Goal: Task Accomplishment & Management: Use online tool/utility

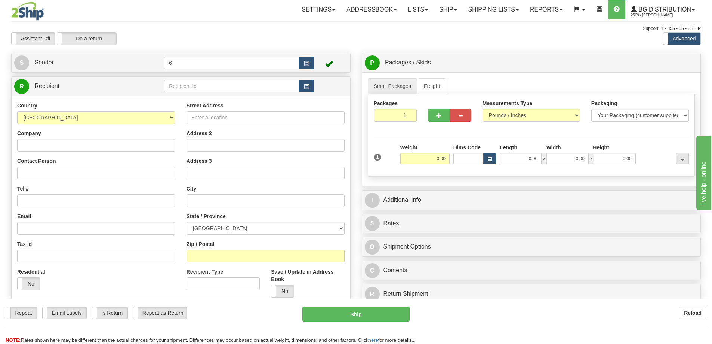
drag, startPoint x: 159, startPoint y: 40, endPoint x: 160, endPoint y: 34, distance: 5.7
click at [163, 40] on div "Assistant On Assistant Off Do a return Do a return" at bounding box center [152, 38] width 292 height 13
click at [189, 94] on td at bounding box center [239, 86] width 150 height 15
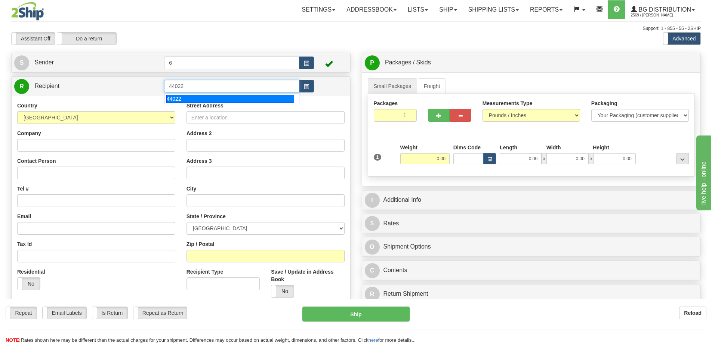
click at [207, 97] on div "44022" at bounding box center [230, 99] width 128 height 8
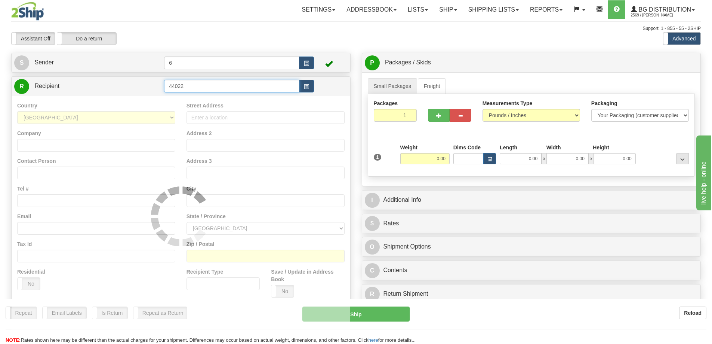
type input "44022"
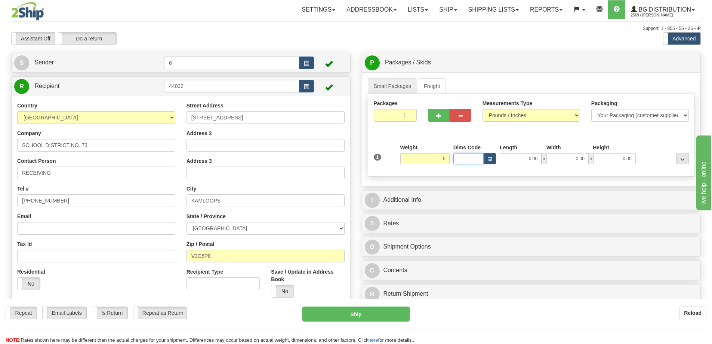
type input "5.00"
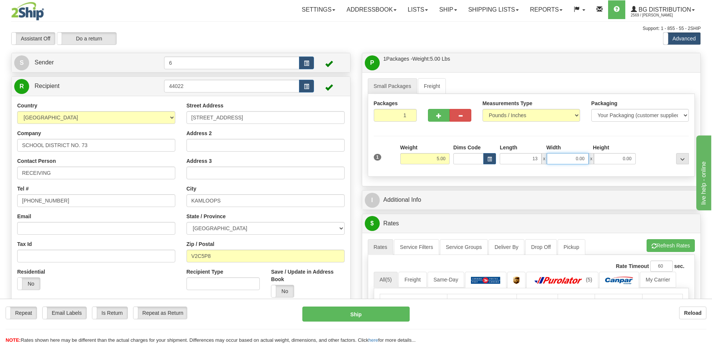
type input "13.00"
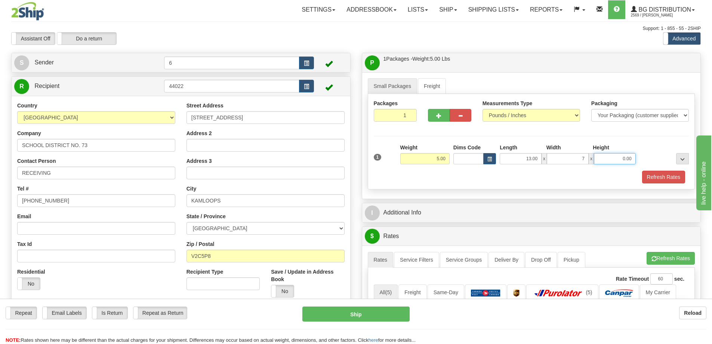
type input "7.00"
click at [432, 205] on div "I Additional Info" at bounding box center [531, 212] width 339 height 19
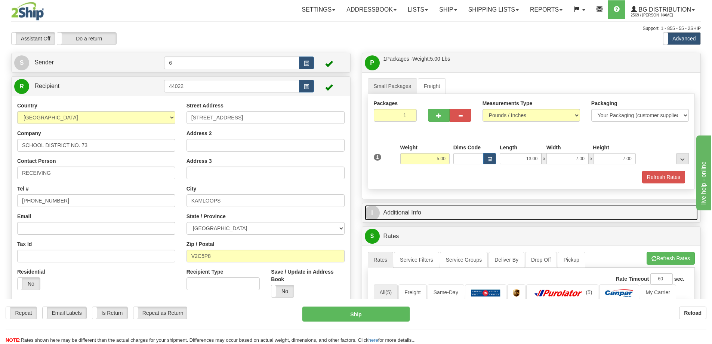
click at [430, 206] on link "I Additional Info" at bounding box center [532, 212] width 334 height 15
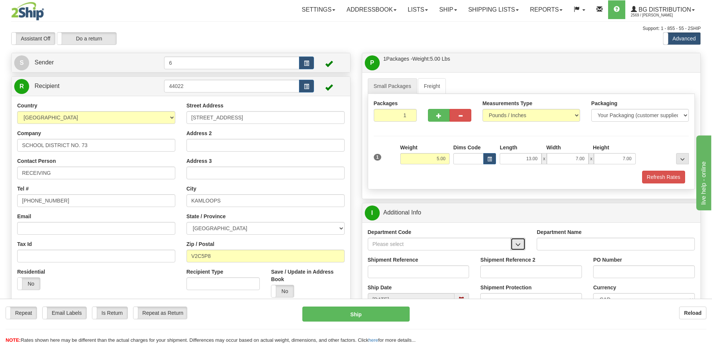
click at [521, 245] on button "button" at bounding box center [518, 243] width 15 height 13
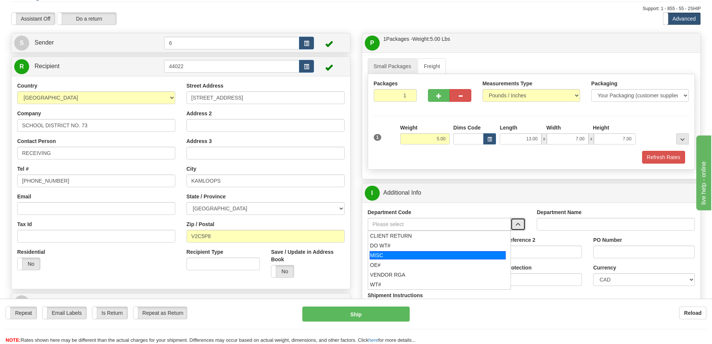
scroll to position [37, 0]
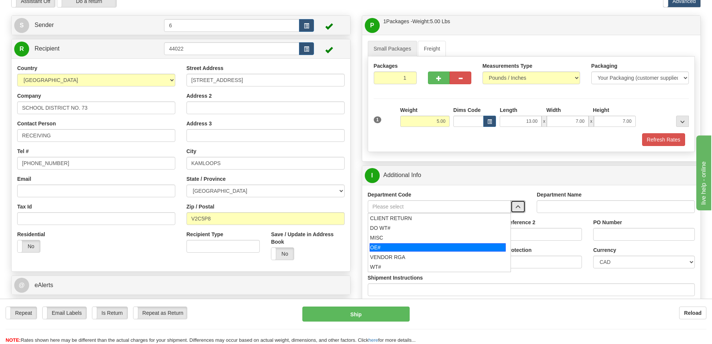
click at [405, 246] on div "OE#" at bounding box center [438, 247] width 136 height 8
type input "OE#"
type input "ORDERS"
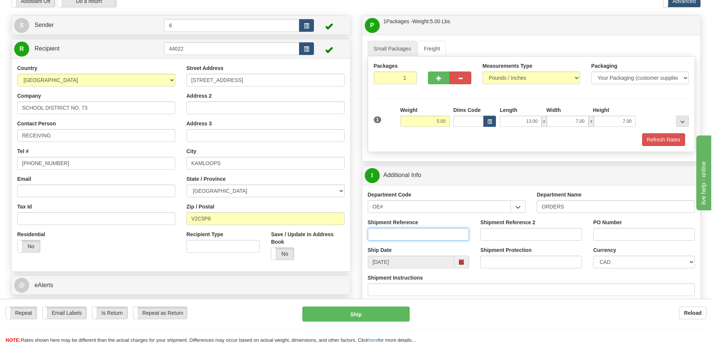
click at [436, 240] on input "Shipment Reference" at bounding box center [419, 234] width 102 height 13
type input "60032314-00"
type input "m"
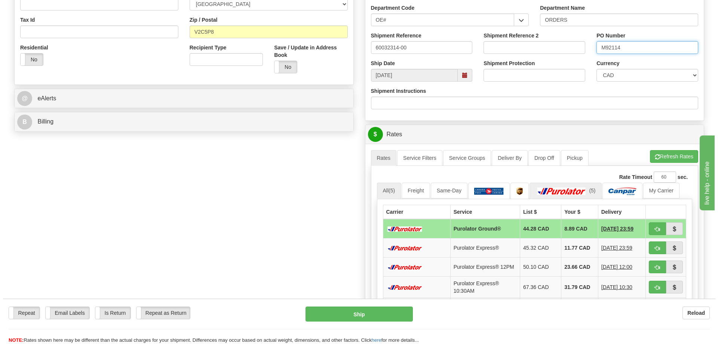
scroll to position [224, 0]
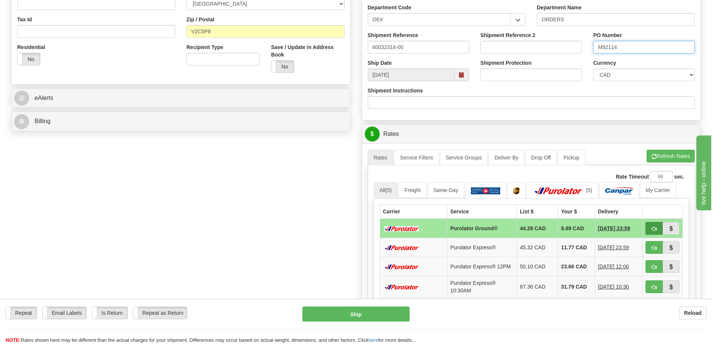
type input "M92114"
click at [654, 226] on button "button" at bounding box center [654, 228] width 17 height 13
type input "260"
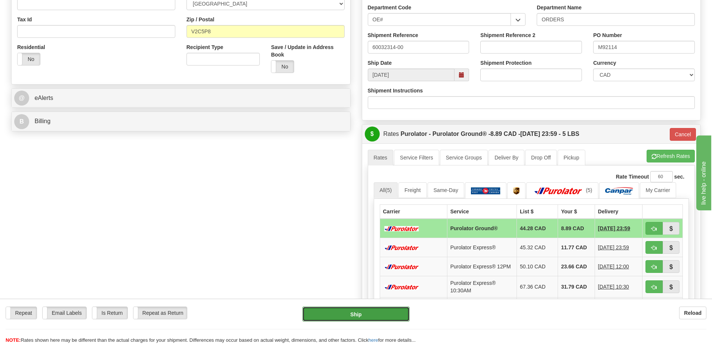
click at [397, 312] on button "Ship" at bounding box center [355, 313] width 107 height 15
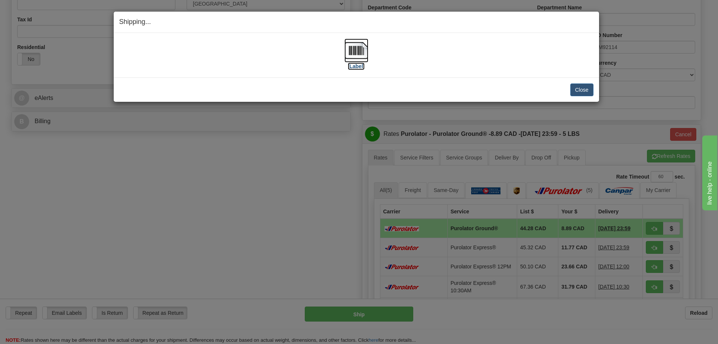
click at [357, 50] on img at bounding box center [356, 51] width 24 height 24
